Goal: Task Accomplishment & Management: Manage account settings

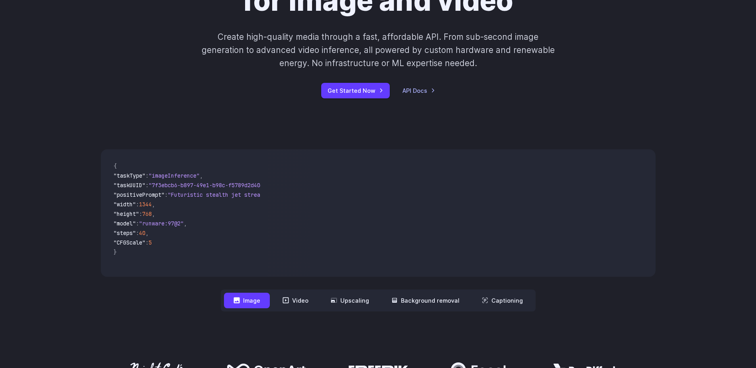
click at [359, 174] on video at bounding box center [461, 213] width 388 height 128
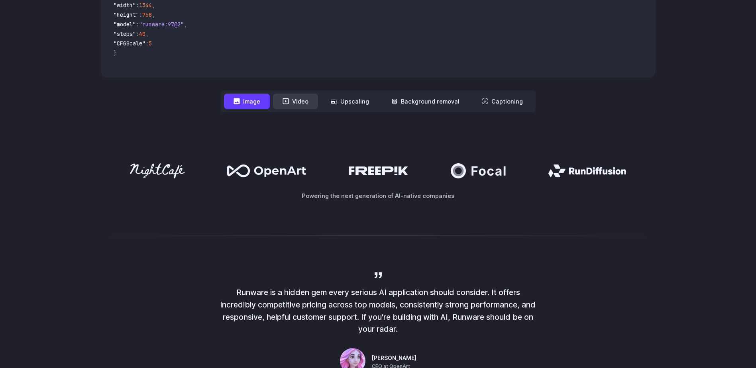
click at [302, 102] on button "Video" at bounding box center [295, 102] width 45 height 16
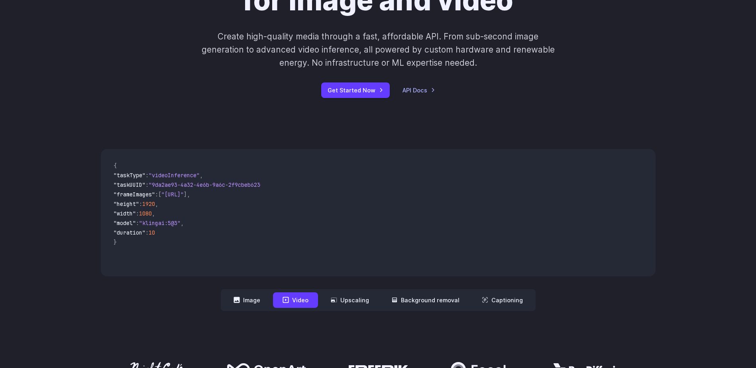
scroll to position [120, 0]
click at [361, 301] on button "Upscaling" at bounding box center [349, 301] width 57 height 16
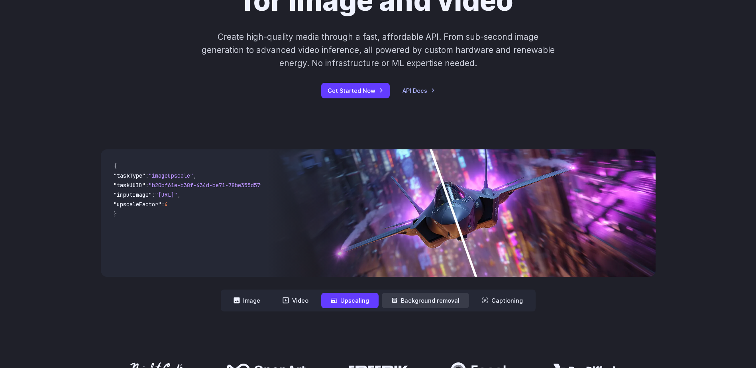
click at [407, 302] on button "Background removal" at bounding box center [425, 301] width 87 height 16
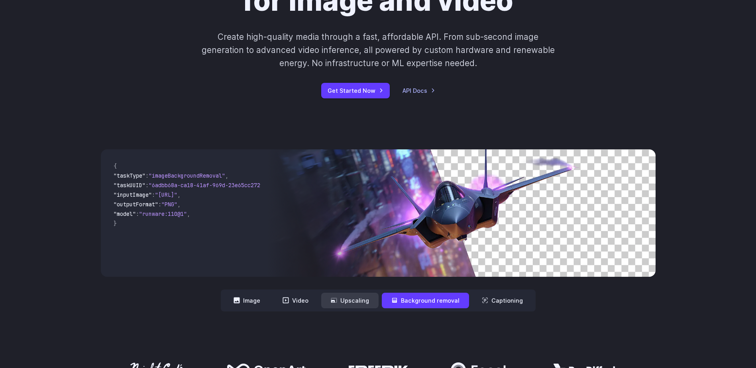
click at [353, 297] on button "Upscaling" at bounding box center [349, 301] width 57 height 16
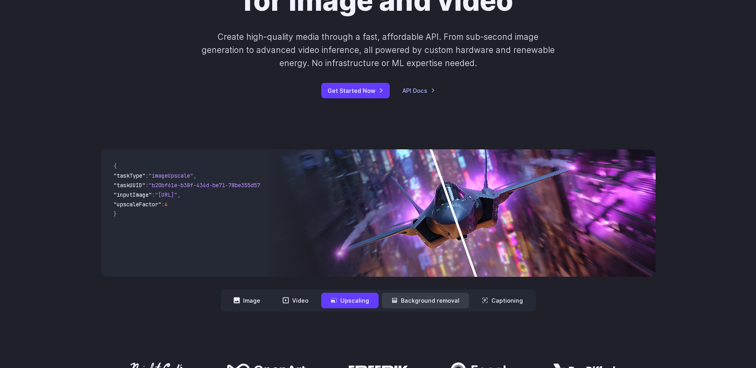
click at [422, 297] on button "Background removal" at bounding box center [425, 301] width 87 height 16
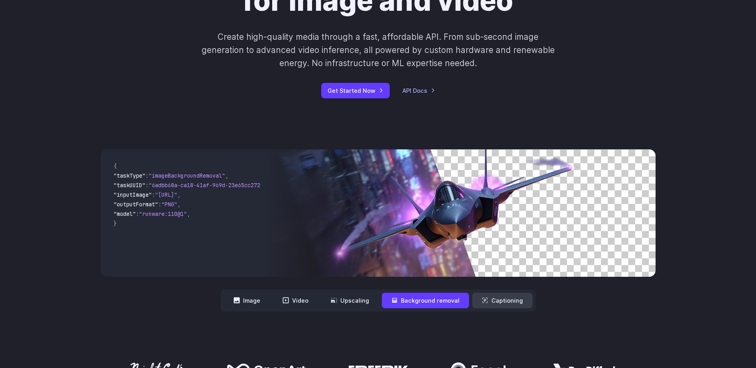
click at [501, 298] on button "Captioning" at bounding box center [502, 301] width 60 height 16
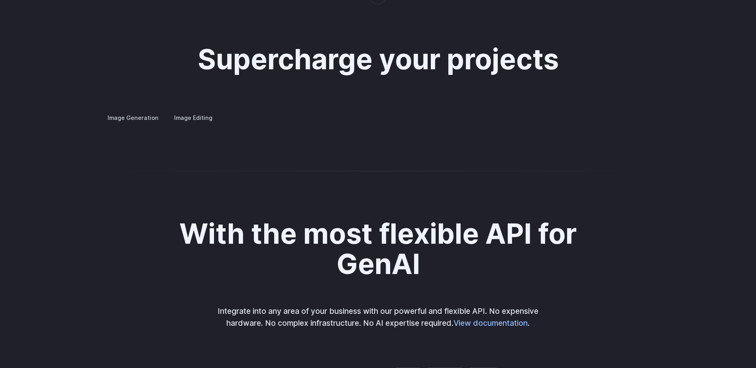
scroll to position [1475, 0]
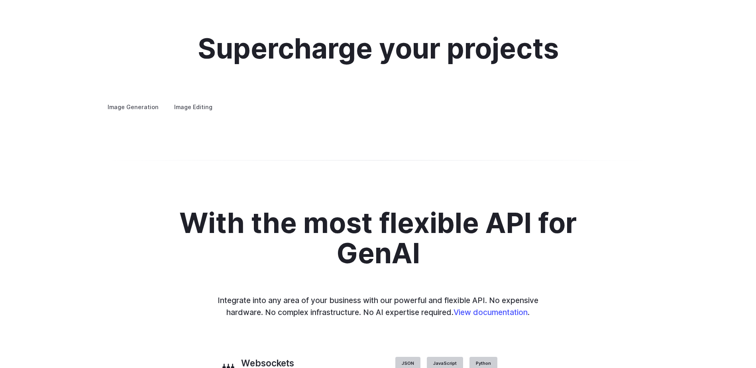
click at [0, 0] on summary "Concept design" at bounding box center [0, 0] width 0 height 0
click at [0, 0] on summary "Creative styling" at bounding box center [0, 0] width 0 height 0
click at [0, 0] on summary "Architecture" at bounding box center [0, 0] width 0 height 0
click at [0, 0] on details "Product design Quickly design and visualize new product lines, accessories, or …" at bounding box center [0, 0] width 0 height 0
click at [0, 0] on summary "Product design" at bounding box center [0, 0] width 0 height 0
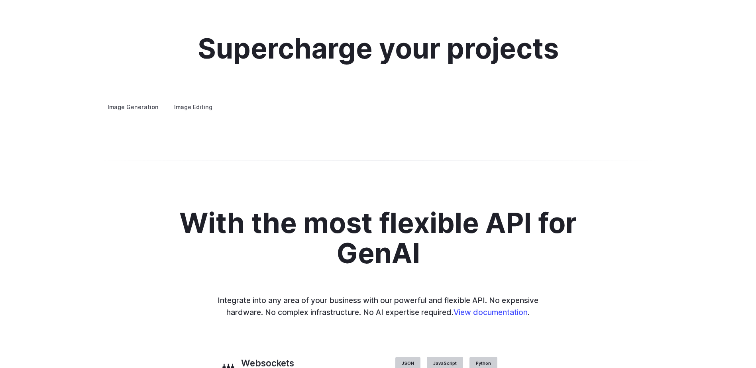
click at [0, 0] on summary "Personalized assets" at bounding box center [0, 0] width 0 height 0
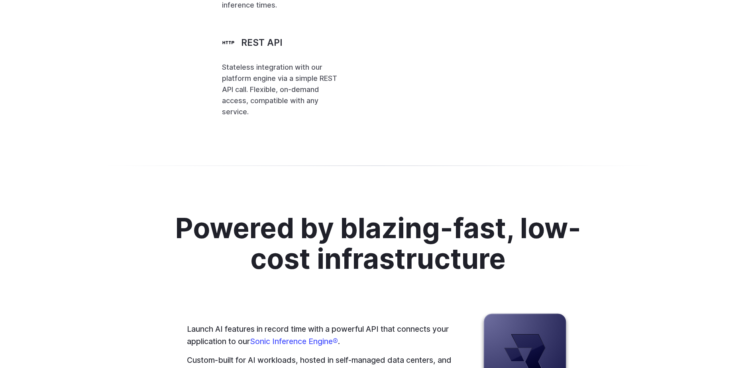
scroll to position [1913, 0]
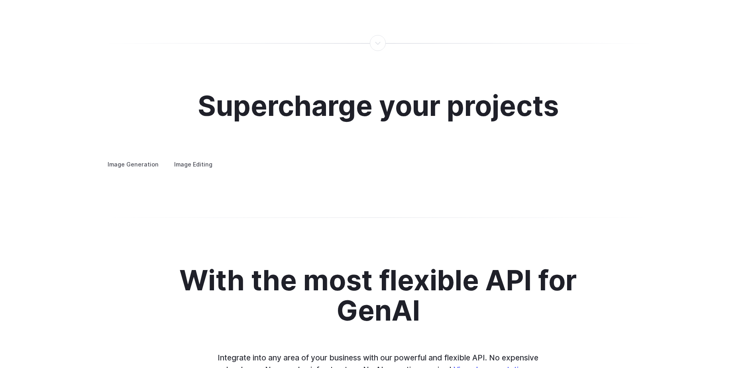
scroll to position [1436, 0]
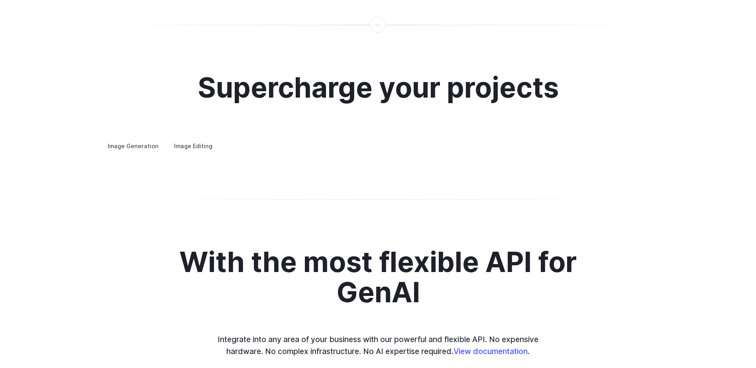
click at [0, 0] on summary "Custom avatars" at bounding box center [0, 0] width 0 height 0
click at [0, 0] on summary "Concept design" at bounding box center [0, 0] width 0 height 0
click at [0, 0] on summary "Creative styling" at bounding box center [0, 0] width 0 height 0
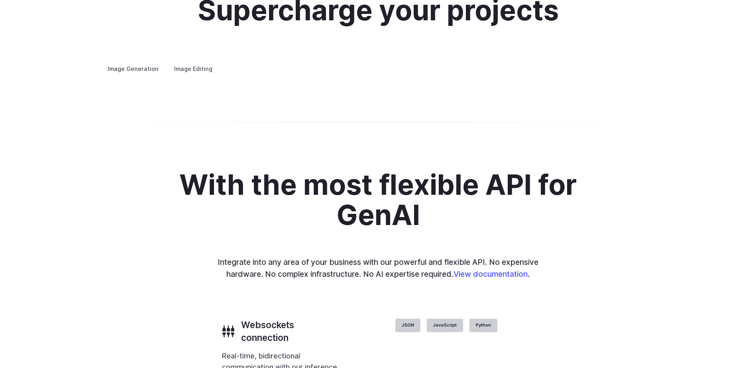
scroll to position [1515, 0]
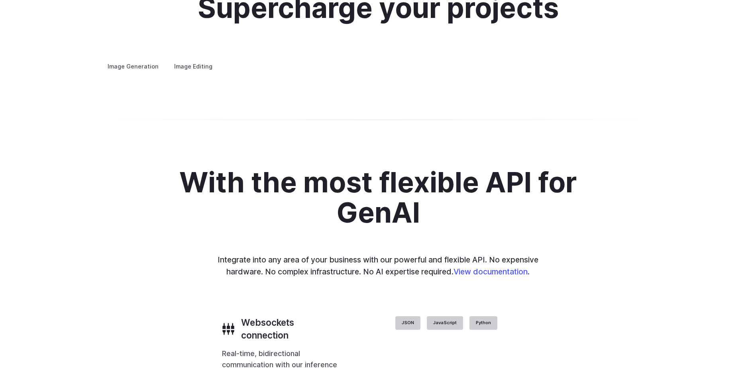
click at [0, 0] on summary "Architecture" at bounding box center [0, 0] width 0 height 0
click at [0, 0] on summary "Product design" at bounding box center [0, 0] width 0 height 0
click at [0, 0] on summary "Personalized assets" at bounding box center [0, 0] width 0 height 0
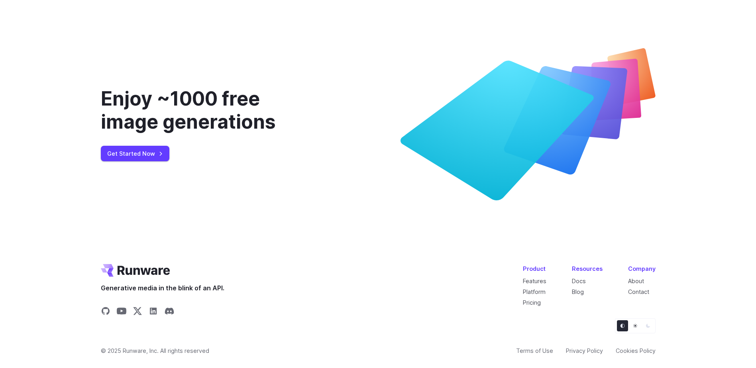
scroll to position [2990, 0]
click at [140, 147] on link "Get Started Now" at bounding box center [135, 154] width 69 height 16
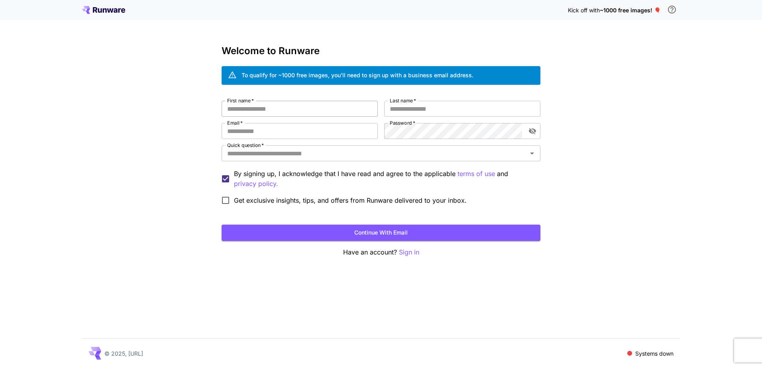
click at [334, 105] on input "First name   *" at bounding box center [300, 109] width 156 height 16
type input "******"
type input "**********"
click at [338, 152] on input "Quick question   *" at bounding box center [374, 153] width 301 height 11
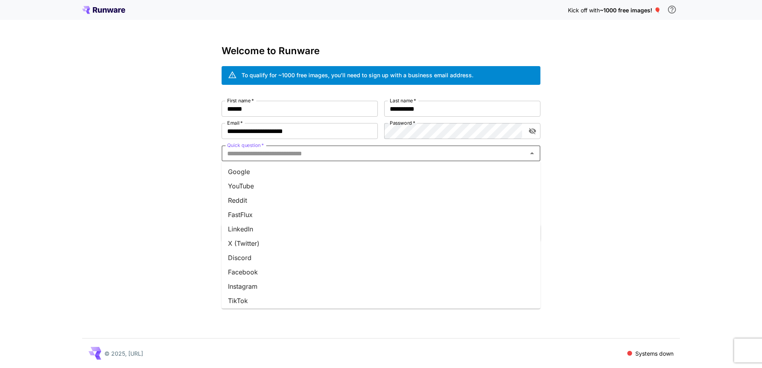
click at [317, 153] on input "Quick question   *" at bounding box center [374, 153] width 301 height 11
click at [290, 295] on li "Other" at bounding box center [381, 298] width 319 height 14
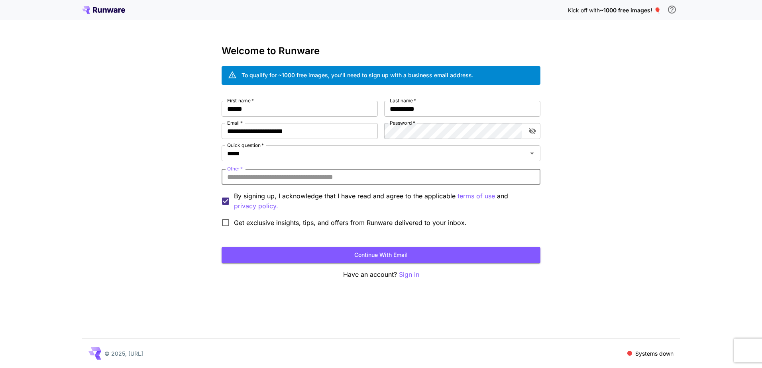
click at [283, 177] on input "Other   *" at bounding box center [381, 177] width 319 height 16
click at [324, 177] on input "Other   *" at bounding box center [381, 177] width 319 height 16
type input "**********"
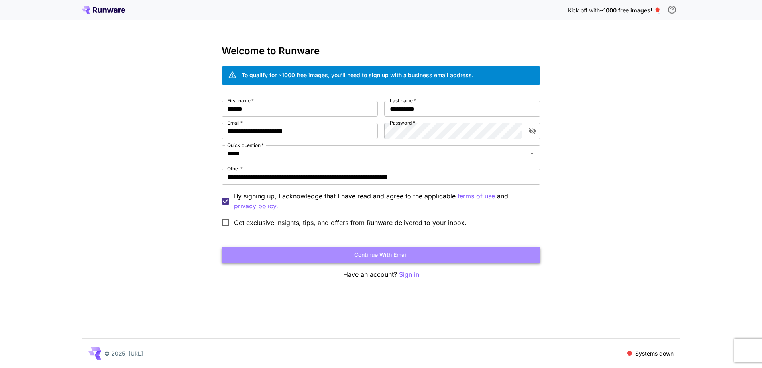
click at [410, 253] on button "Continue with email" at bounding box center [381, 255] width 319 height 16
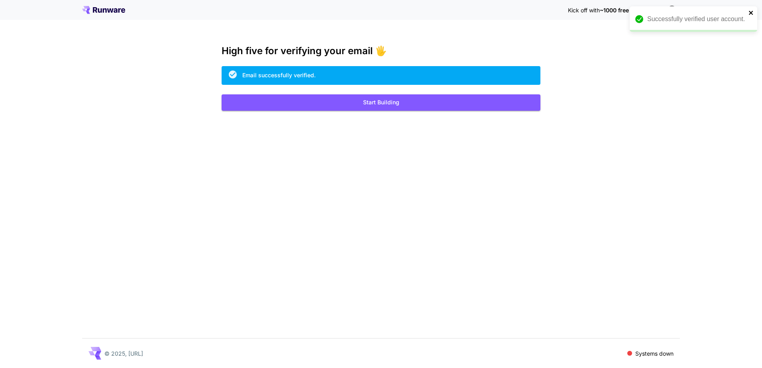
click at [750, 13] on icon "close" at bounding box center [751, 13] width 6 height 6
click at [659, 10] on span "~1000 free images! 🎈" at bounding box center [630, 10] width 61 height 7
click at [672, 10] on icon "\a In order to qualify for free credit, you need to sign up with a business ema…" at bounding box center [672, 10] width 8 height 8
click at [544, 41] on div "Kick off with ~1000 free images! 🎈 High five for verifying your email 🖐️ Email …" at bounding box center [381, 184] width 762 height 368
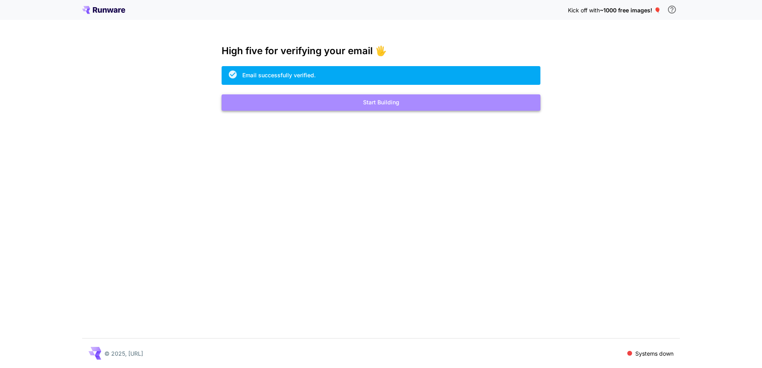
click at [317, 105] on button "Start Building" at bounding box center [381, 102] width 319 height 16
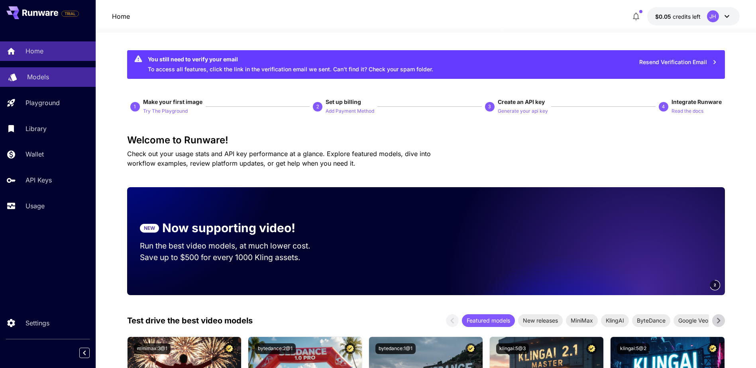
click at [33, 73] on p "Models" at bounding box center [38, 77] width 22 height 10
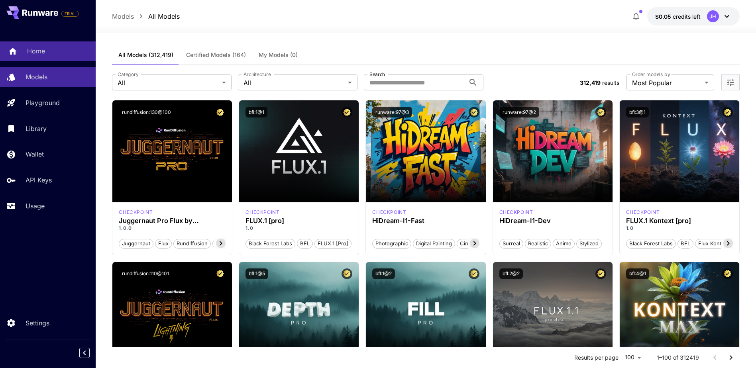
click at [46, 51] on div "Home" at bounding box center [58, 51] width 62 height 10
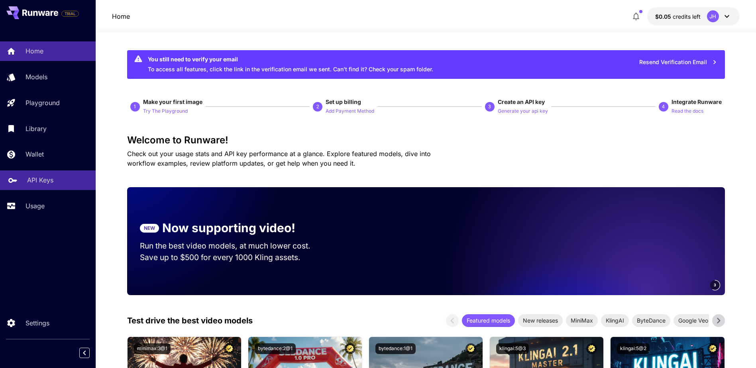
click at [25, 175] on link "API Keys" at bounding box center [48, 181] width 96 height 20
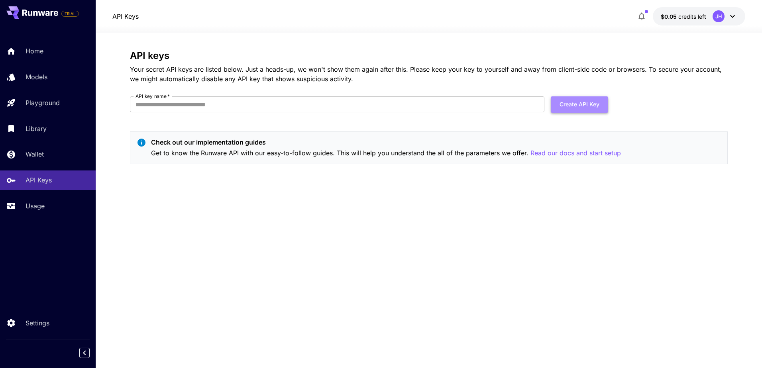
click at [577, 101] on button "Create API Key" at bounding box center [579, 104] width 57 height 16
click at [372, 102] on input "API key name   *" at bounding box center [337, 104] width 414 height 16
click at [234, 77] on p "Your secret API keys are listed below. Just a heads-up, we won't show them agai…" at bounding box center [429, 74] width 598 height 19
click at [266, 102] on input "API key name   *" at bounding box center [337, 104] width 414 height 16
type input "**********"
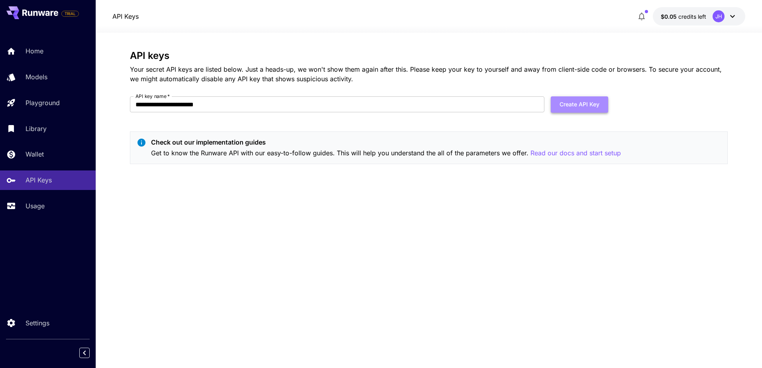
click at [580, 106] on button "Create API Key" at bounding box center [579, 104] width 57 height 16
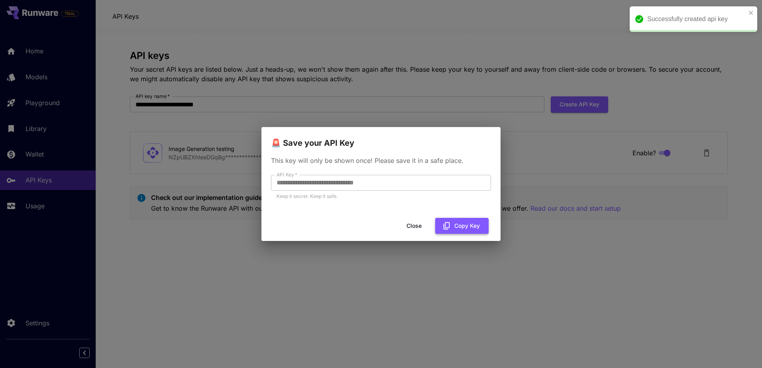
click at [456, 223] on button "Copy Key" at bounding box center [461, 226] width 53 height 16
click at [419, 227] on button "Close" at bounding box center [421, 226] width 36 height 16
